Goal: Information Seeking & Learning: Learn about a topic

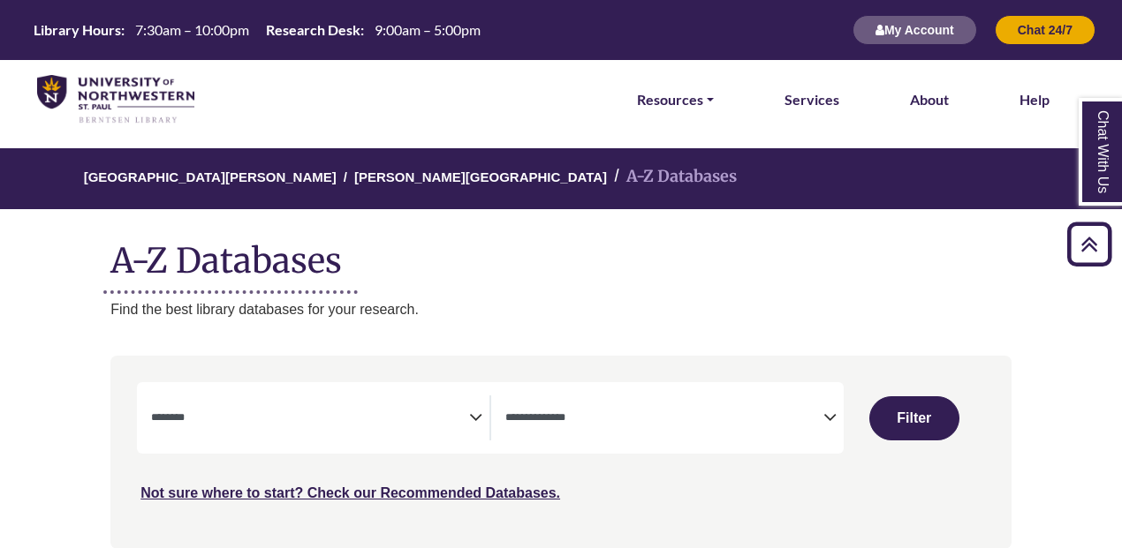
select select "Database Subject Filter"
select select "Database Types Filter"
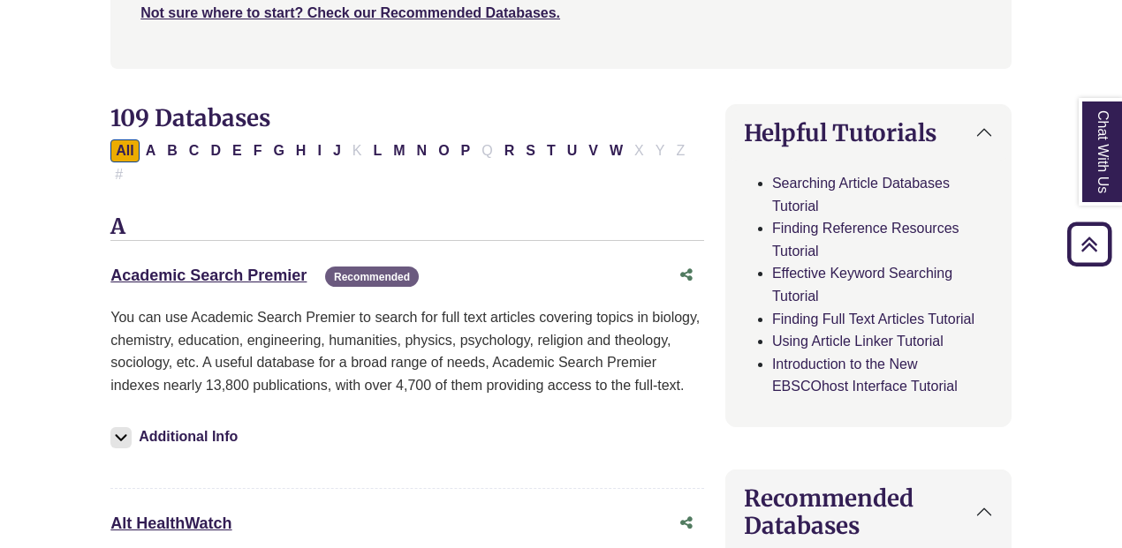
scroll to position [500, 0]
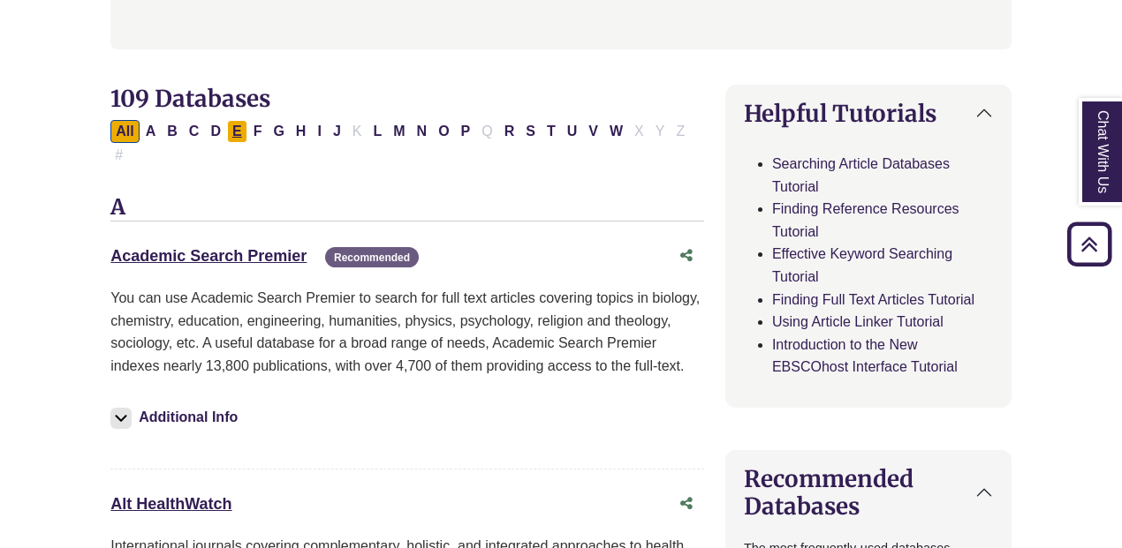
click at [231, 132] on button "E" at bounding box center [237, 131] width 20 height 23
select select "Database Subject Filter"
select select "Database Types Filter"
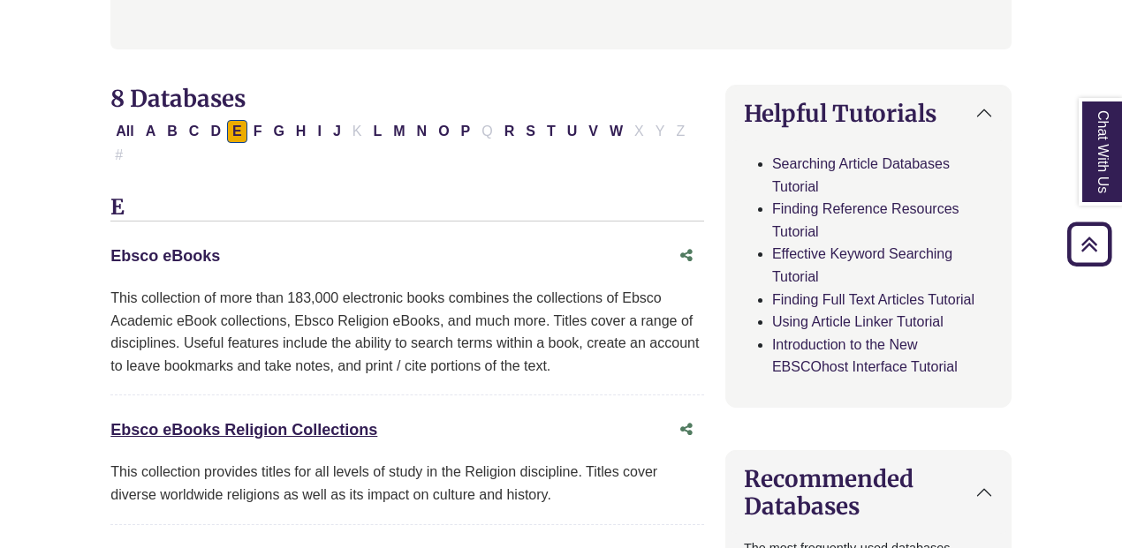
click at [162, 247] on link "Ebsco eBooks This link opens in a new window" at bounding box center [165, 256] width 110 height 18
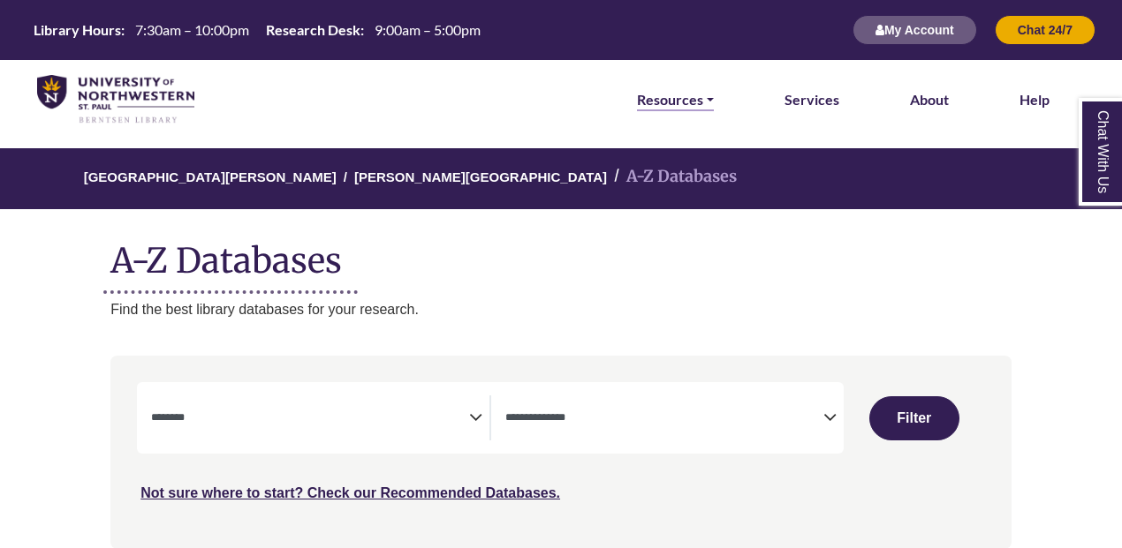
click at [671, 109] on link "Resources" at bounding box center [675, 99] width 77 height 23
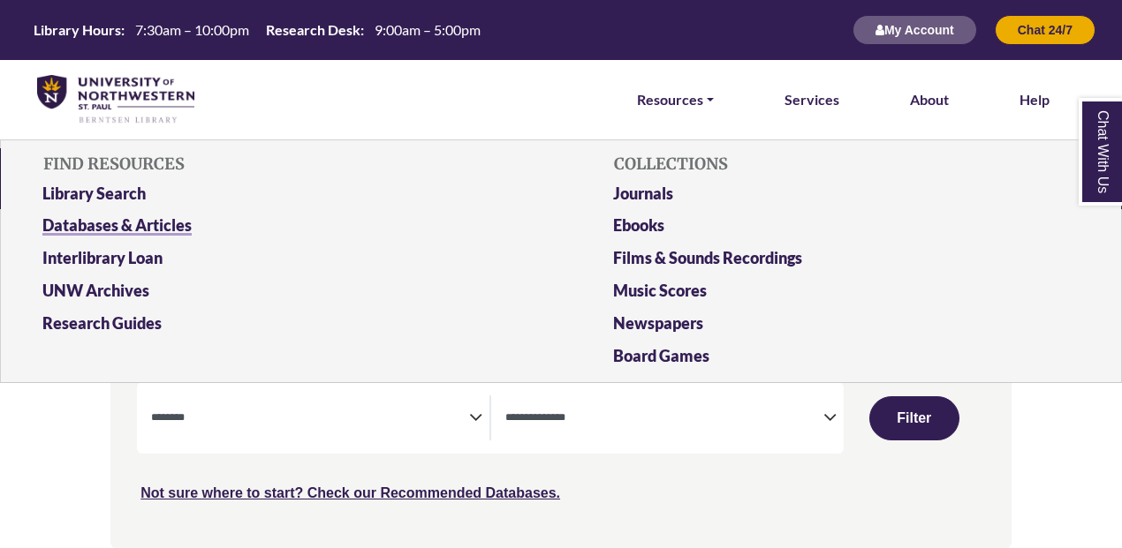
click at [113, 233] on link "Databases & Articles" at bounding box center [275, 229] width 493 height 33
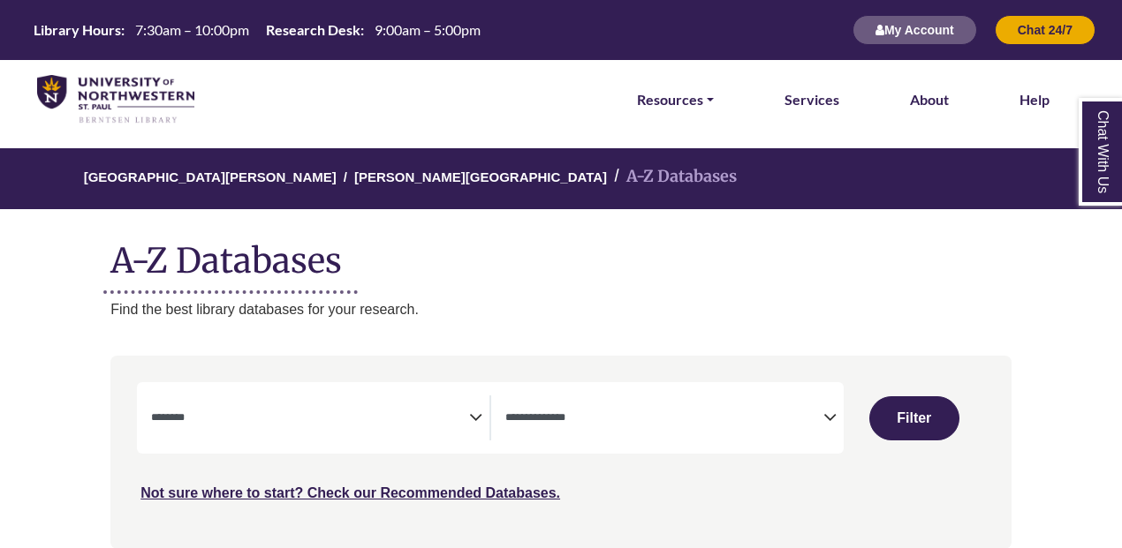
select select "Database Subject Filter"
select select "Database Types Filter"
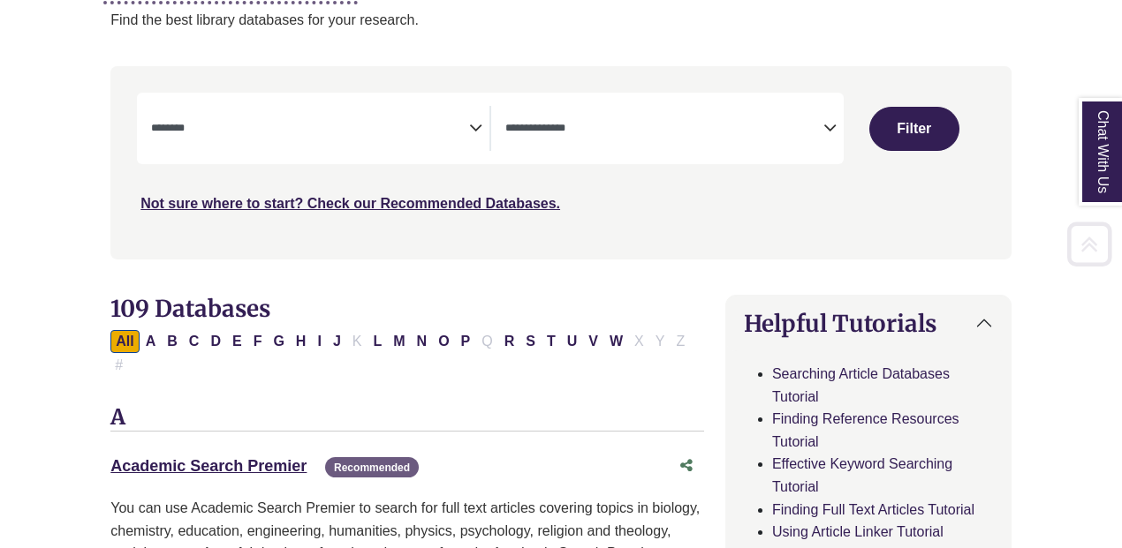
scroll to position [330, 0]
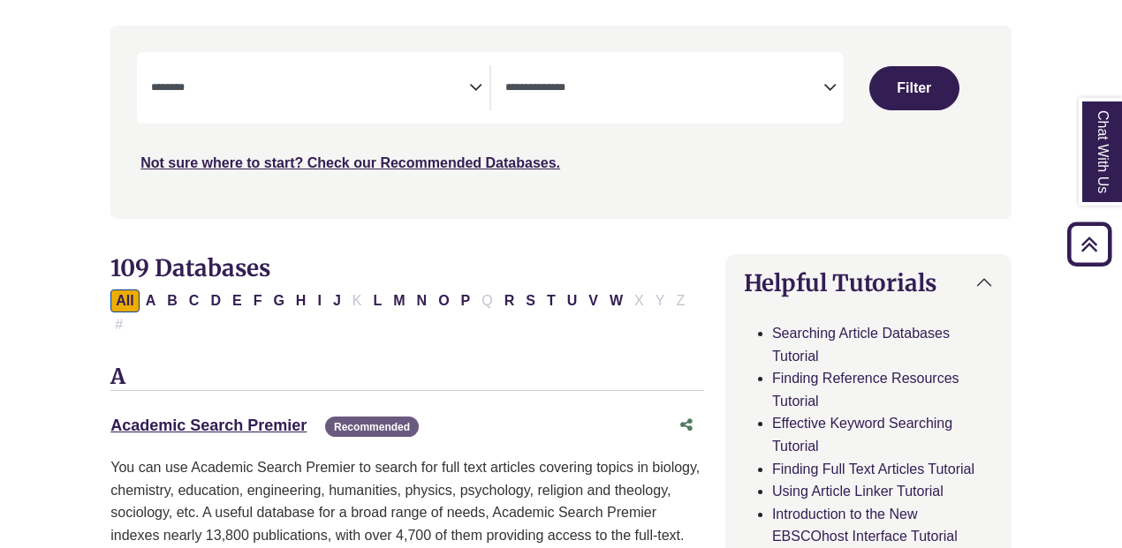
click at [215, 91] on textarea "Search" at bounding box center [310, 89] width 318 height 14
click at [621, 138] on div "Not sure where to start? Check our Recommended Databases." at bounding box center [455, 156] width 636 height 37
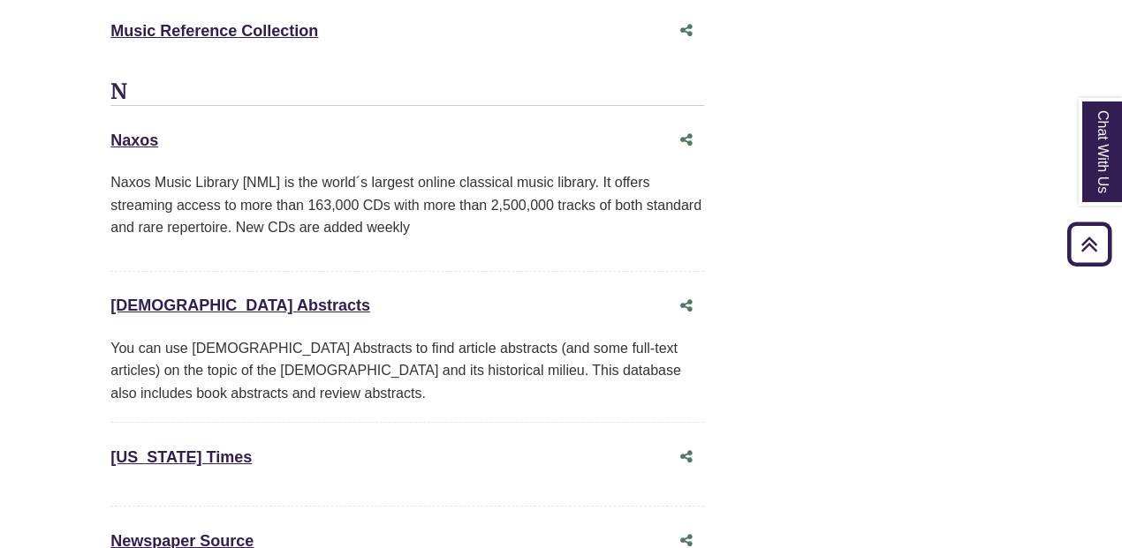
scroll to position [0, 0]
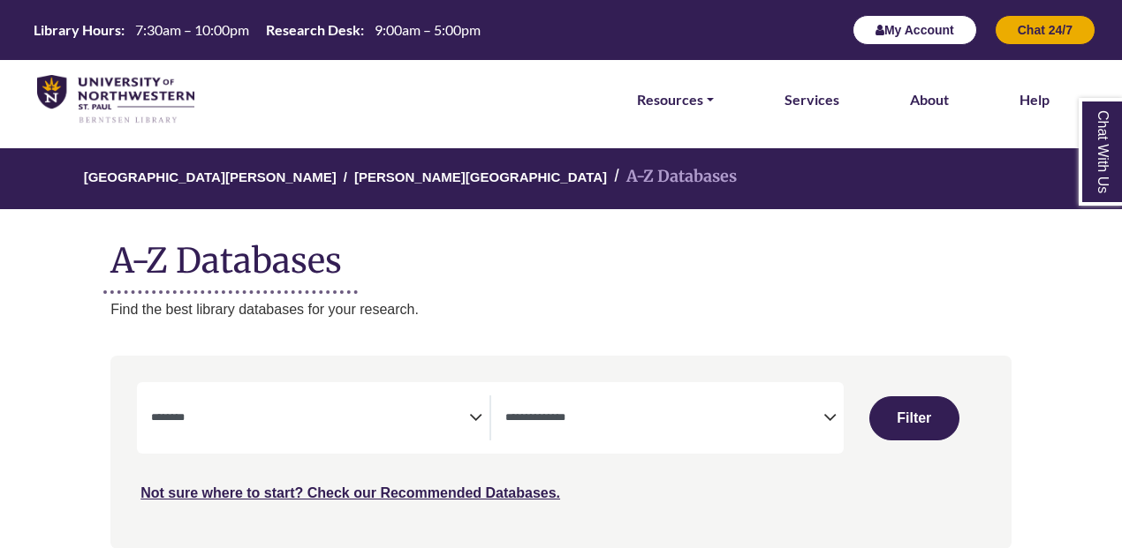
click at [903, 26] on button "My Account" at bounding box center [914, 30] width 125 height 30
click at [702, 100] on link "Resources" at bounding box center [675, 99] width 77 height 23
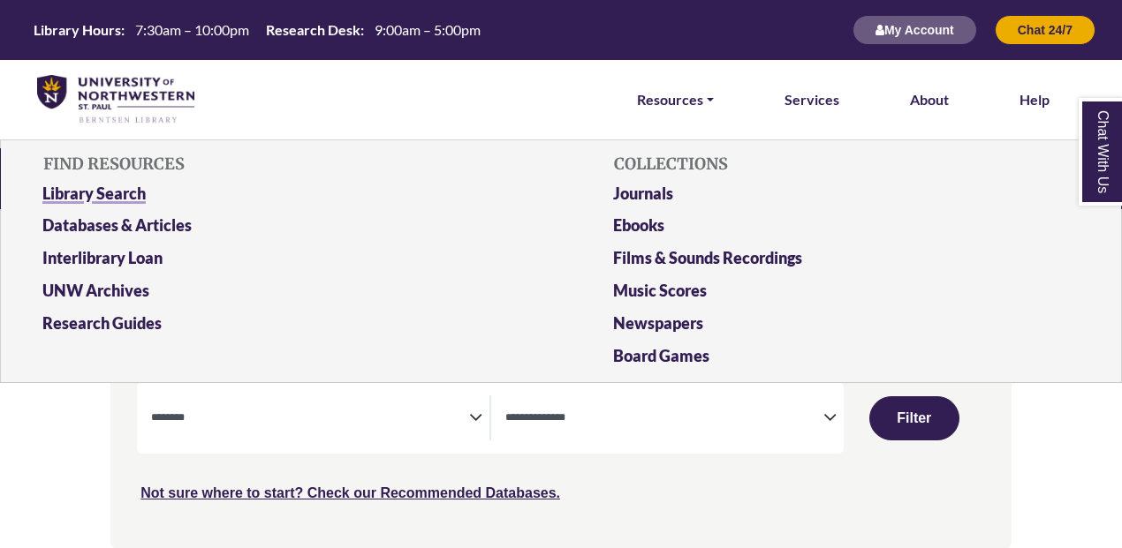
click at [72, 209] on link "Library Search" at bounding box center [275, 197] width 493 height 33
